Goal: Task Accomplishment & Management: Manage account settings

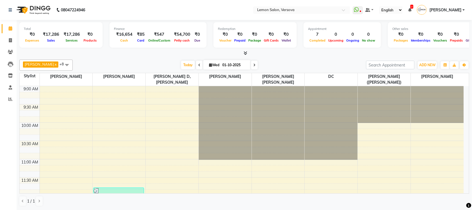
click at [16, 76] on li "Inventory" at bounding box center [8, 76] width 17 height 12
click at [13, 79] on link "Inventory" at bounding box center [8, 75] width 13 height 9
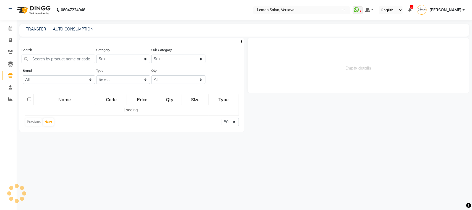
select select
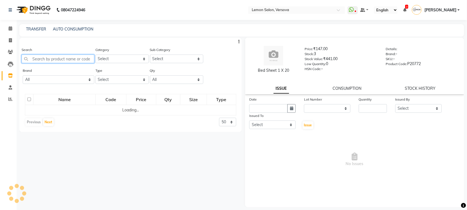
click at [51, 58] on input "text" at bounding box center [58, 59] width 73 height 9
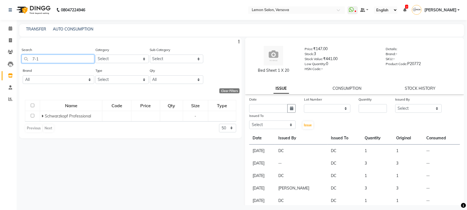
type input "7-1"
click at [78, 140] on div "Search 7-1 Category Select Hair Skin Makeup Personal Care Appliances Beard Waxi…" at bounding box center [130, 121] width 223 height 167
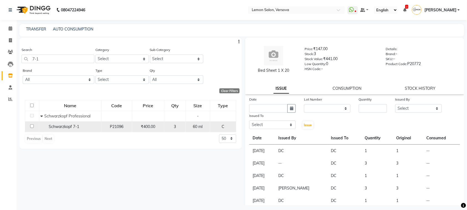
click at [76, 125] on span "Schwarzkopf 7-1" at bounding box center [64, 126] width 30 height 5
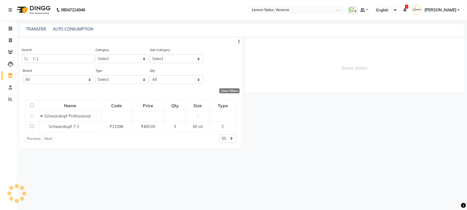
click at [388, 127] on div "Empty details" at bounding box center [353, 121] width 223 height 167
select select
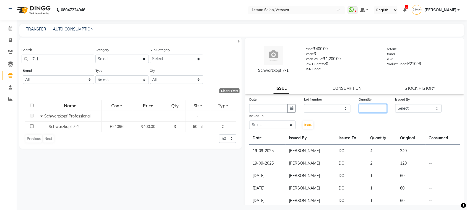
click at [373, 109] on input "number" at bounding box center [373, 108] width 28 height 9
type input "1"
click at [419, 108] on select "Select Alim Shah Asif Salmani DC Kassar Sahil Margaret Marshak D,souza Milind K…" at bounding box center [419, 108] width 47 height 9
select select "7450"
click at [396, 104] on select "Select Alim Shah Asif Salmani DC Kassar Sahil Margaret Marshak D,souza Milind K…" at bounding box center [419, 108] width 47 height 9
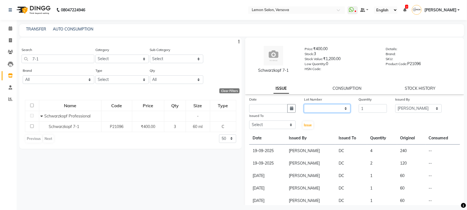
click at [310, 109] on select "None" at bounding box center [327, 108] width 47 height 9
click at [314, 121] on div "Issue" at bounding box center [309, 121] width 18 height 17
click at [291, 109] on icon "button" at bounding box center [291, 108] width 3 height 4
select select "10"
select select "2025"
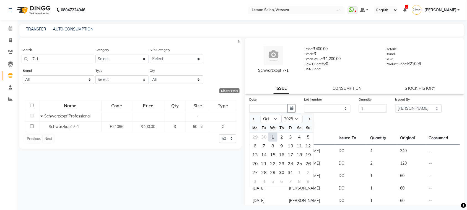
click at [270, 139] on div "1" at bounding box center [272, 137] width 9 height 9
type input "01-10-2025"
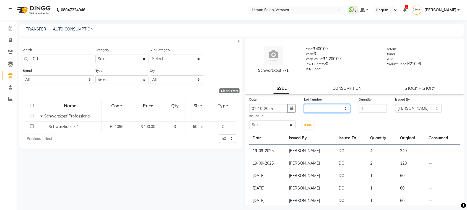
click at [314, 108] on select "None" at bounding box center [327, 108] width 47 height 9
select select "0: null"
click at [304, 104] on select "None" at bounding box center [327, 108] width 47 height 9
click at [273, 125] on select "Select Alim Shah Asif Salmani DC Kassar Sahil Margaret Marshak D,souza Milind K…" at bounding box center [272, 124] width 47 height 9
click at [249, 120] on select "Select Alim Shah Asif Salmani DC Kassar Sahil Margaret Marshak D,souza Milind K…" at bounding box center [272, 124] width 47 height 9
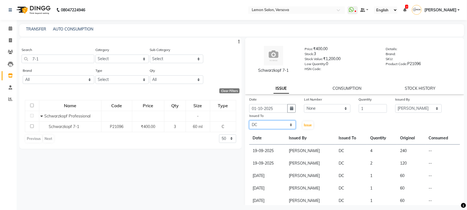
click at [278, 123] on select "Select Alim Shah Asif Salmani DC Kassar Sahil Margaret Marshak D,souza Milind K…" at bounding box center [272, 124] width 47 height 9
click at [249, 120] on select "Select Alim Shah Asif Salmani DC Kassar Sahil Margaret Marshak D,souza Milind K…" at bounding box center [272, 124] width 47 height 9
click at [287, 123] on select "Select Alim Shah Asif Salmani DC Kassar Sahil Margaret Marshak D,souza Milind K…" at bounding box center [272, 124] width 47 height 9
click at [249, 120] on select "Select Alim Shah Asif Salmani DC Kassar Sahil Margaret Marshak D,souza Milind K…" at bounding box center [272, 124] width 47 height 9
click at [291, 123] on select "Select Alim Shah Asif Salmani DC Kassar Sahil Margaret Marshak D,souza Milind K…" at bounding box center [272, 124] width 47 height 9
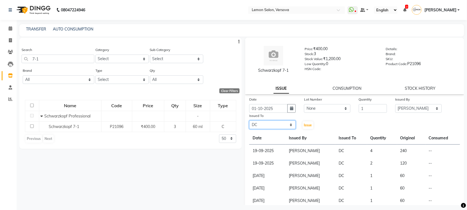
select select "20640"
click at [249, 120] on select "Select Alim Shah Asif Salmani DC Kassar Sahil Margaret Marshak D,souza Milind K…" at bounding box center [272, 124] width 47 height 9
click at [307, 123] on span "Issue" at bounding box center [308, 125] width 8 height 4
select select
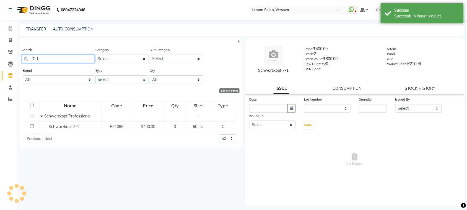
click at [61, 63] on input "7-1" at bounding box center [58, 59] width 73 height 9
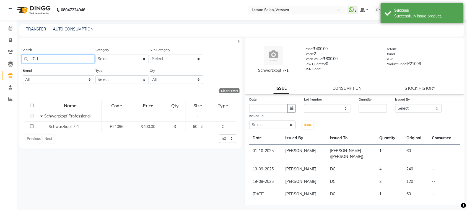
click at [61, 63] on input "7-1" at bounding box center [58, 59] width 73 height 9
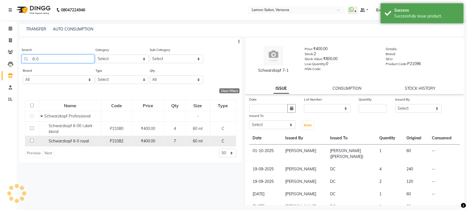
type input "6-0"
drag, startPoint x: 92, startPoint y: 141, endPoint x: 92, endPoint y: 136, distance: 5.3
click at [92, 141] on div "Schwarzkopf 6-0 royal" at bounding box center [69, 141] width 59 height 6
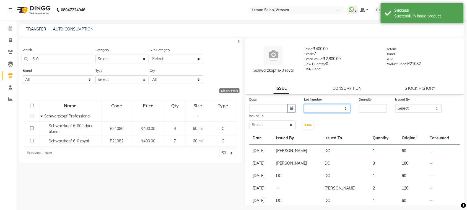
click at [332, 106] on select "None" at bounding box center [327, 108] width 47 height 9
select select "0: null"
click at [304, 104] on select "None" at bounding box center [327, 108] width 47 height 9
click at [363, 110] on input "number" at bounding box center [373, 108] width 28 height 9
type input "1"
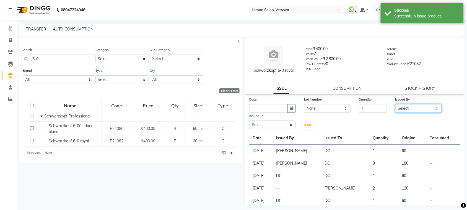
click at [410, 106] on select "Select Alim Shah Asif Salmani DC Kassar Sahil Margaret Marshak D,souza Milind K…" at bounding box center [419, 108] width 47 height 9
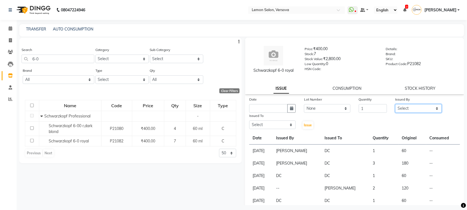
select select "7450"
click at [396, 104] on select "Select Alim Shah Asif Salmani DC Kassar Sahil Margaret Marshak D,souza Milind K…" at bounding box center [419, 108] width 47 height 9
drag, startPoint x: 271, startPoint y: 125, endPoint x: 273, endPoint y: 132, distance: 7.7
click at [273, 130] on div "Date Lot Number None Quantity 1 Issued By Select Alim Shah Asif Salmani DC Kass…" at bounding box center [354, 188] width 219 height 185
select select "7886"
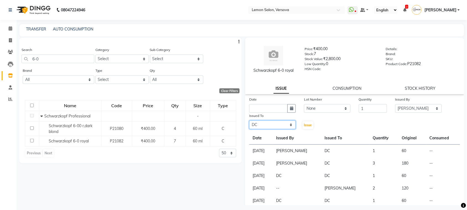
click at [249, 120] on select "Select Alim Shah Asif Salmani DC Kassar Sahil Margaret Marshak D,souza Milind K…" at bounding box center [272, 124] width 47 height 9
click at [292, 107] on icon "button" at bounding box center [291, 108] width 3 height 4
select select "10"
select select "2025"
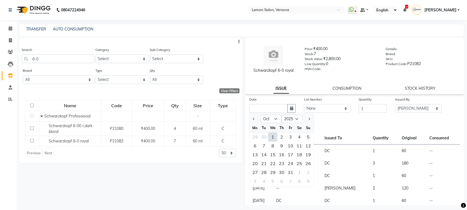
click at [271, 133] on div "1" at bounding box center [272, 137] width 9 height 9
type input "01-10-2025"
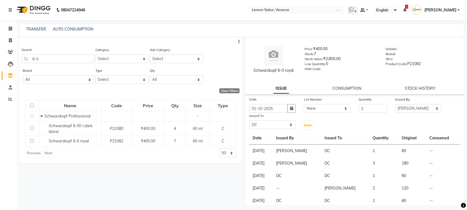
click at [280, 129] on div "Issued To Select Alim Shah Asif Salmani DC Kassar Sahil Margaret Marshak D,souz…" at bounding box center [272, 121] width 55 height 17
drag, startPoint x: 281, startPoint y: 125, endPoint x: 278, endPoint y: 120, distance: 6.0
click at [281, 125] on select "Select Alim Shah Asif Salmani DC Kassar Sahil Margaret Marshak D,souza Milind K…" at bounding box center [272, 124] width 47 height 9
select select "20640"
click at [249, 120] on select "Select Alim Shah Asif Salmani DC Kassar Sahil Margaret Marshak D,souza Milind K…" at bounding box center [272, 124] width 47 height 9
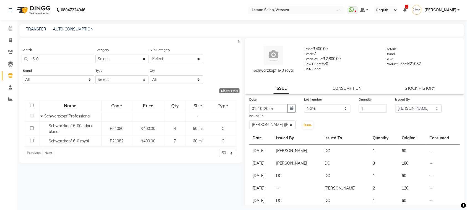
click at [305, 131] on div "Date 01-10-2025 Lot Number None Quantity 1 Issued By Select Alim Shah Asif Salm…" at bounding box center [354, 188] width 219 height 185
click at [305, 124] on span "Issue" at bounding box center [308, 125] width 8 height 4
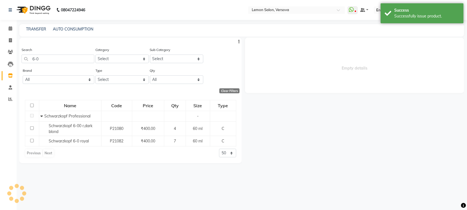
select select
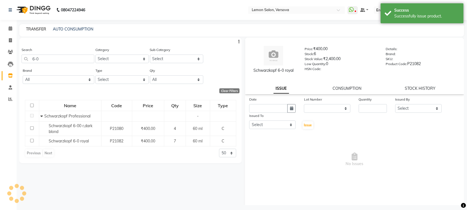
click at [33, 28] on link "TRANSFER" at bounding box center [36, 29] width 20 height 5
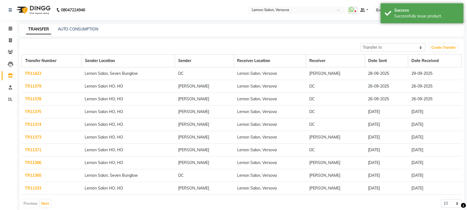
click at [16, 31] on li "Calendar" at bounding box center [8, 29] width 17 height 12
click at [0, 26] on li "Calendar" at bounding box center [8, 29] width 17 height 12
click at [6, 28] on span at bounding box center [11, 28] width 10 height 6
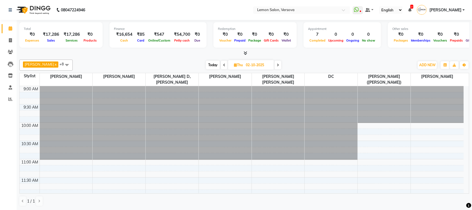
click at [11, 58] on li "Leads" at bounding box center [8, 64] width 17 height 12
drag, startPoint x: 11, startPoint y: 52, endPoint x: 16, endPoint y: 48, distance: 6.4
click at [10, 52] on icon at bounding box center [10, 52] width 5 height 4
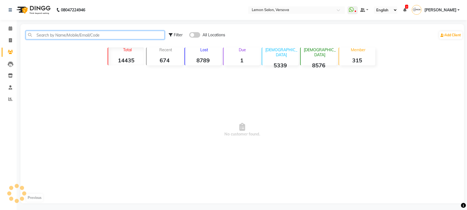
click at [56, 37] on input "text" at bounding box center [95, 35] width 139 height 9
type input "8884093545"
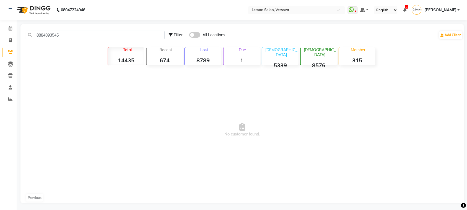
click at [197, 38] on div "All Locations" at bounding box center [207, 35] width 36 height 6
click at [196, 34] on span at bounding box center [194, 35] width 11 height 6
click at [189, 36] on input "checkbox" at bounding box center [189, 36] width 0 height 0
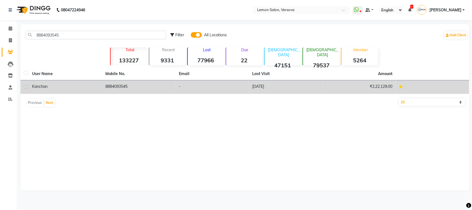
drag, startPoint x: 80, startPoint y: 86, endPoint x: 93, endPoint y: 81, distance: 14.1
click at [82, 84] on div "Kanchan" at bounding box center [65, 87] width 67 height 6
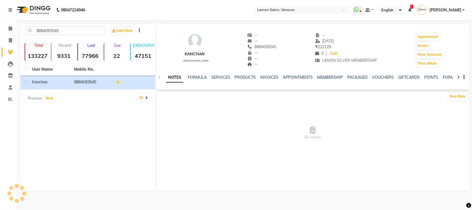
click at [180, 74] on div "NOTES FORMULA SERVICES PRODUCTS INVOICES APPOINTMENTS MEMBERSHIP PACKAGES VOUCH…" at bounding box center [312, 77] width 313 height 19
click at [218, 77] on link "SERVICES" at bounding box center [220, 77] width 19 height 5
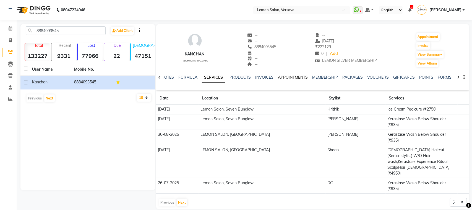
click at [307, 78] on link "APPOINTMENTS" at bounding box center [293, 77] width 30 height 5
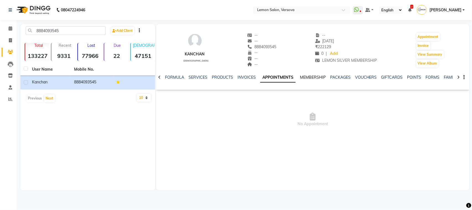
click at [307, 78] on link "MEMBERSHIP" at bounding box center [313, 77] width 26 height 5
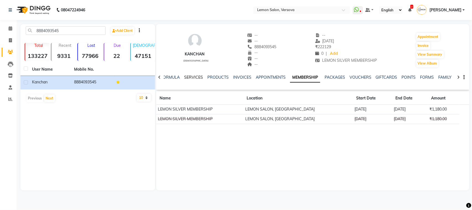
drag, startPoint x: 194, startPoint y: 78, endPoint x: 201, endPoint y: 74, distance: 8.3
click at [193, 78] on link "SERVICES" at bounding box center [193, 77] width 19 height 5
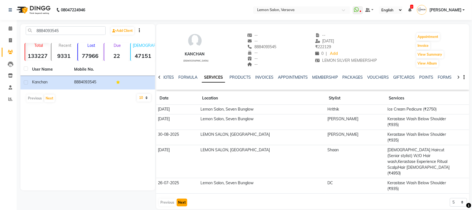
click at [186, 198] on button "Next" at bounding box center [182, 202] width 11 height 8
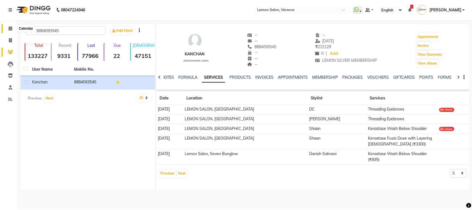
click at [9, 29] on icon at bounding box center [11, 28] width 4 height 4
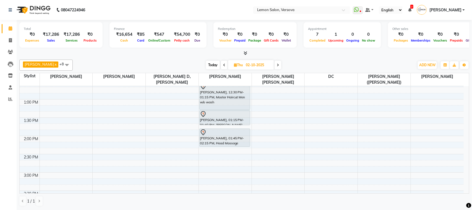
scroll to position [138, 0]
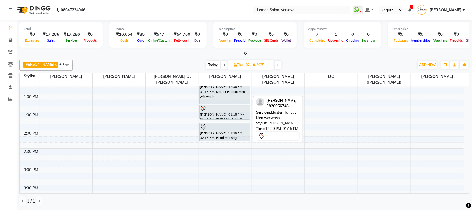
click at [234, 97] on div "AVINASH TAURO, 12:30 PM-01:15 PM, Master Haircut Men w/o wash" at bounding box center [225, 90] width 50 height 27
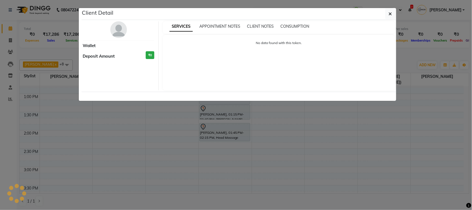
select select "7"
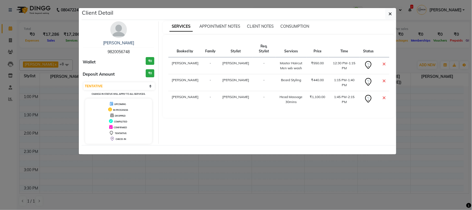
click at [119, 31] on img at bounding box center [118, 29] width 17 height 17
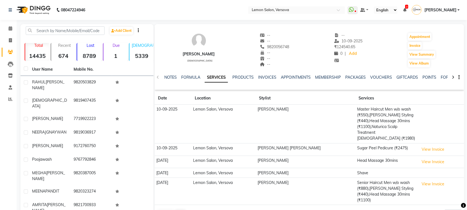
click at [432, 143] on td "View Invoice" at bounding box center [441, 149] width 47 height 12
click at [430, 145] on button "View Invoice" at bounding box center [434, 149] width 28 height 9
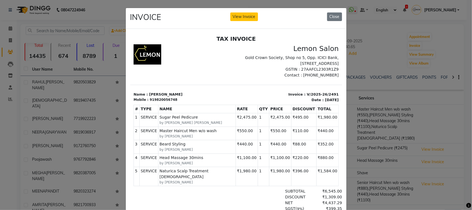
drag, startPoint x: 366, startPoint y: 30, endPoint x: 363, endPoint y: 33, distance: 3.9
click at [366, 31] on ngb-modal-window "INVOICE View Invoice Close" at bounding box center [236, 105] width 472 height 210
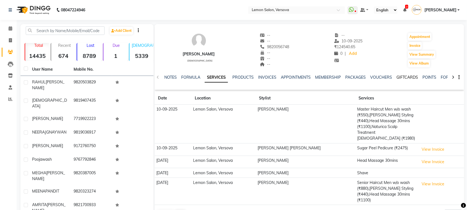
click at [400, 78] on link "GIFTCARDS" at bounding box center [408, 77] width 22 height 5
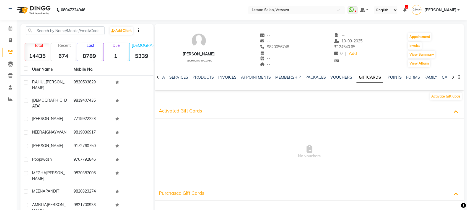
click at [402, 77] on ul "NOTES FORMULA SERVICES PRODUCTS INVOICES APPOINTMENTS MEMBERSHIP PACKAGES VOUCH…" at bounding box center [305, 77] width 352 height 6
click at [396, 76] on link "POINTS" at bounding box center [395, 77] width 14 height 5
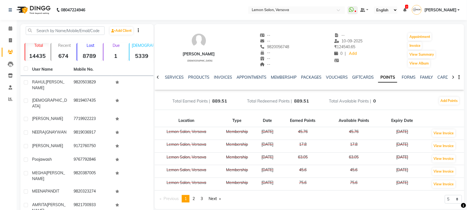
scroll to position [30, 0]
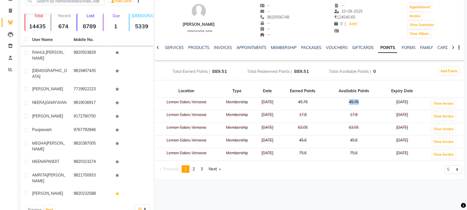
drag, startPoint x: 355, startPoint y: 107, endPoint x: 377, endPoint y: 108, distance: 22.2
click at [377, 108] on td "45.76" at bounding box center [354, 103] width 55 height 13
drag, startPoint x: 357, startPoint y: 117, endPoint x: 368, endPoint y: 117, distance: 11.4
click at [368, 117] on td "17.8" at bounding box center [354, 116] width 55 height 13
drag, startPoint x: 349, startPoint y: 128, endPoint x: 352, endPoint y: 139, distance: 11.1
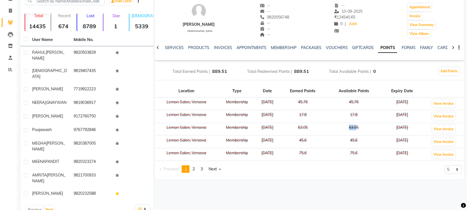
click at [363, 131] on td "63.05" at bounding box center [354, 129] width 55 height 13
drag, startPoint x: 352, startPoint y: 139, endPoint x: 372, endPoint y: 140, distance: 19.7
click at [372, 140] on td "45.6" at bounding box center [354, 141] width 55 height 13
drag, startPoint x: 360, startPoint y: 150, endPoint x: 350, endPoint y: 149, distance: 10.8
click at [361, 149] on td "75.6" at bounding box center [354, 154] width 55 height 13
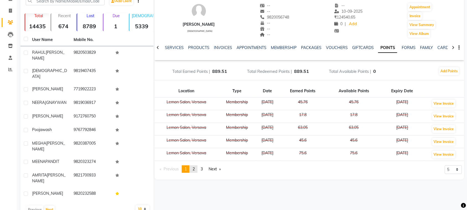
click at [195, 171] on span "2" at bounding box center [194, 168] width 2 height 5
click at [202, 167] on link "page 3" at bounding box center [202, 168] width 8 height 7
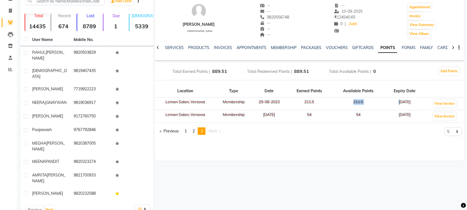
drag, startPoint x: 351, startPoint y: 100, endPoint x: 396, endPoint y: 100, distance: 45.1
click at [396, 100] on tr "Lemon Salon, Versova Membership 29-08-2023 211.5 211.5 27-08-2024 View Invoice" at bounding box center [310, 103] width 310 height 13
click at [375, 100] on td "211.5" at bounding box center [358, 103] width 53 height 13
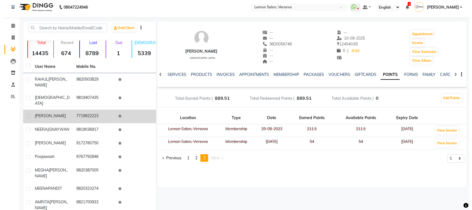
scroll to position [0, 0]
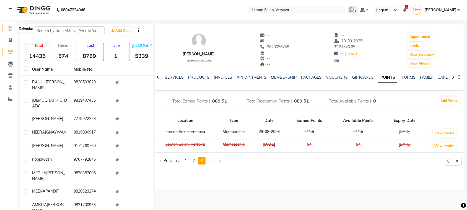
click at [7, 27] on span at bounding box center [11, 28] width 10 height 6
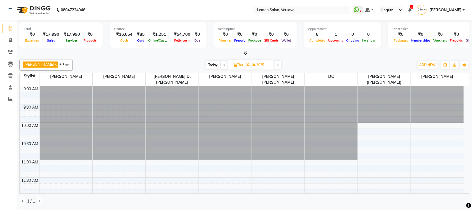
click at [206, 61] on span "Today" at bounding box center [213, 65] width 14 height 9
type input "01-10-2025"
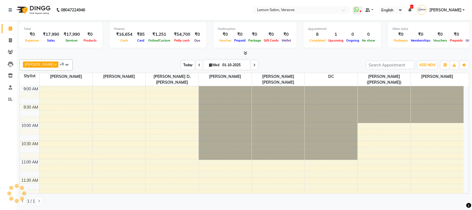
scroll to position [404, 0]
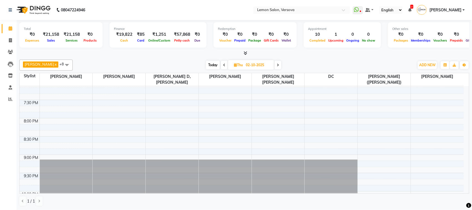
click at [128, 54] on div at bounding box center [244, 53] width 450 height 6
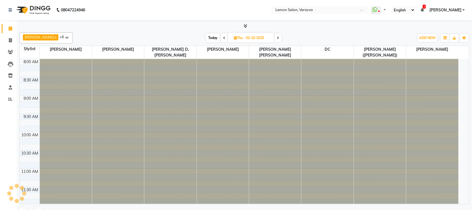
select select "en"
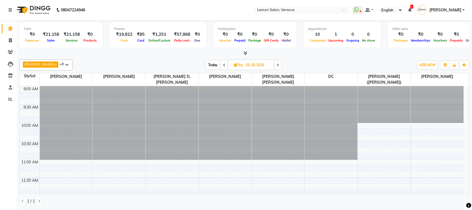
click at [76, 57] on div "Total ₹0 Expenses ₹21,158 Sales ₹21,158 Services ₹0 Products Finance ₹19,822 Ca…" at bounding box center [245, 115] width 456 height 190
